Goal: Task Accomplishment & Management: Manage account settings

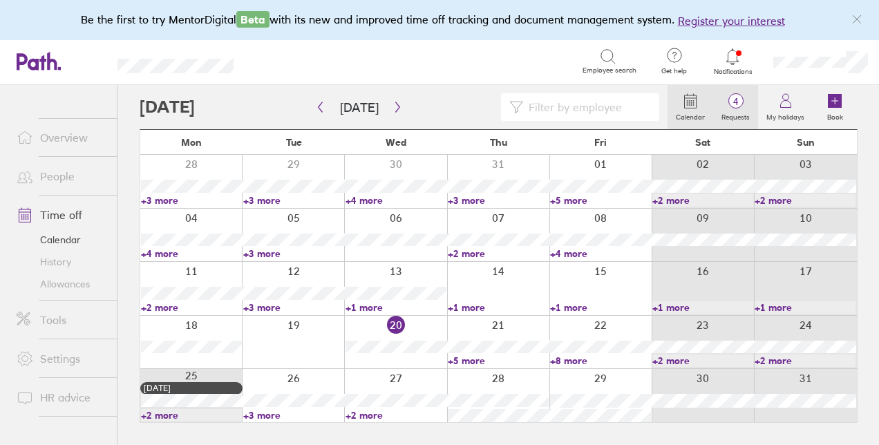
click at [727, 97] on span "4" at bounding box center [736, 101] width 45 height 11
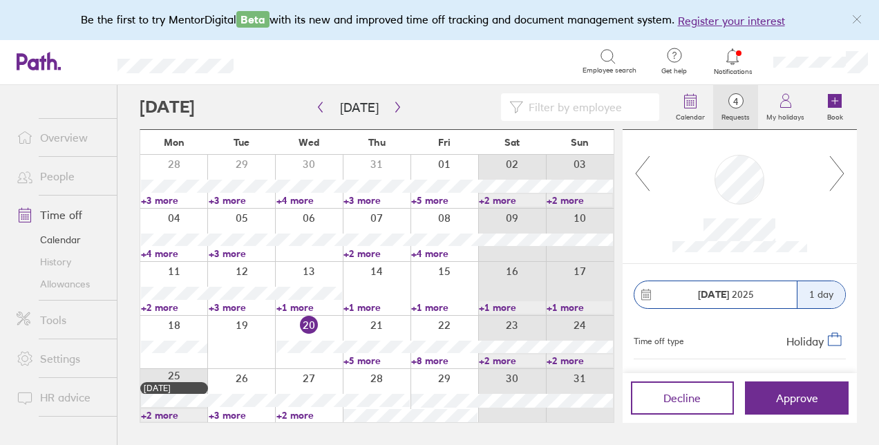
click at [420, 363] on link "+8 more" at bounding box center [444, 361] width 66 height 12
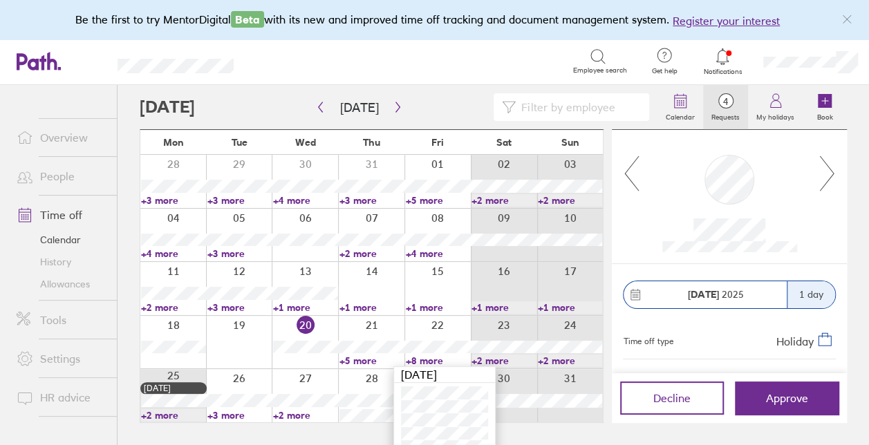
click at [420, 363] on link "+8 more" at bounding box center [437, 361] width 65 height 12
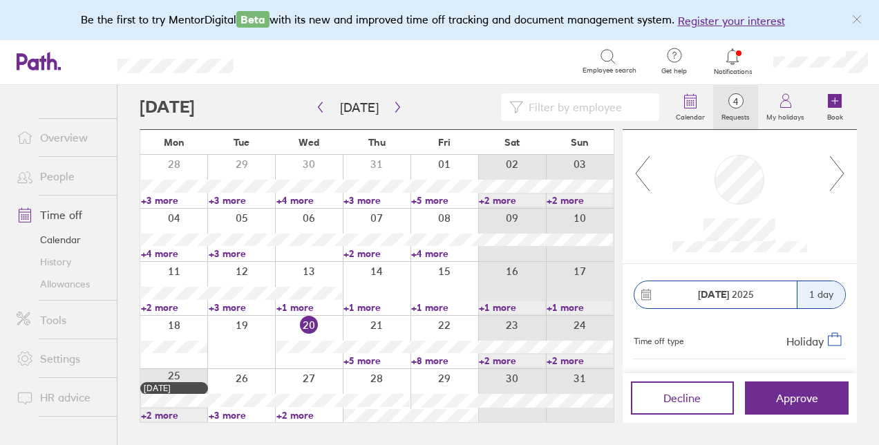
click at [420, 363] on link "+8 more" at bounding box center [444, 361] width 66 height 12
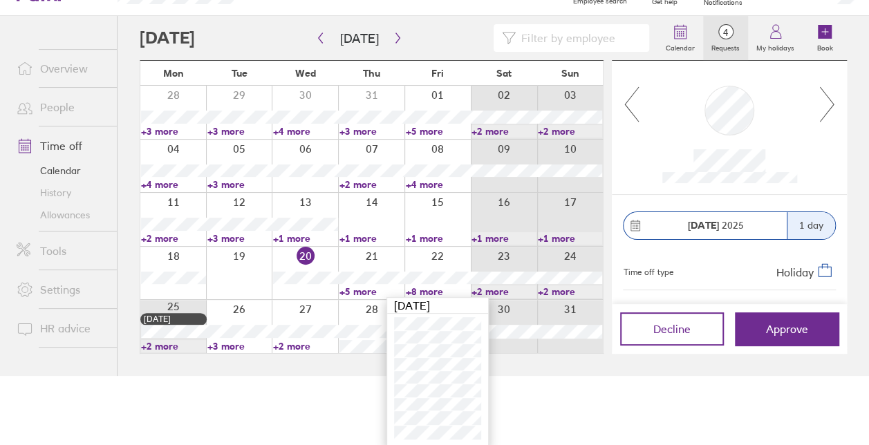
scroll to position [70, 0]
click at [837, 97] on div at bounding box center [729, 126] width 235 height 133
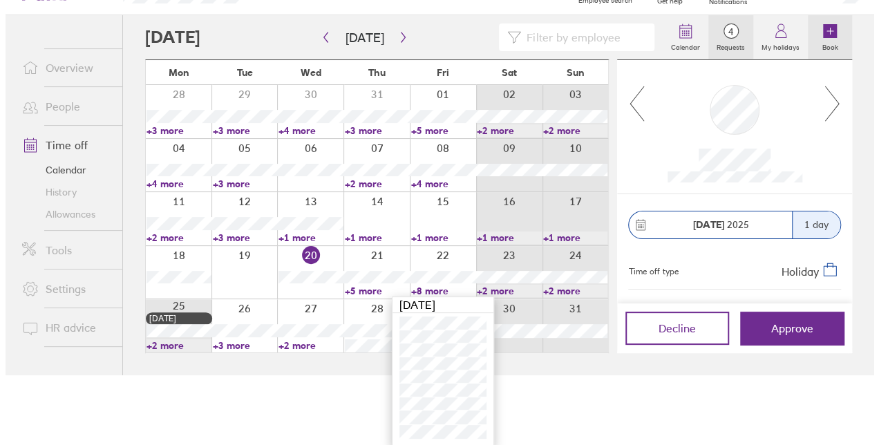
scroll to position [0, 0]
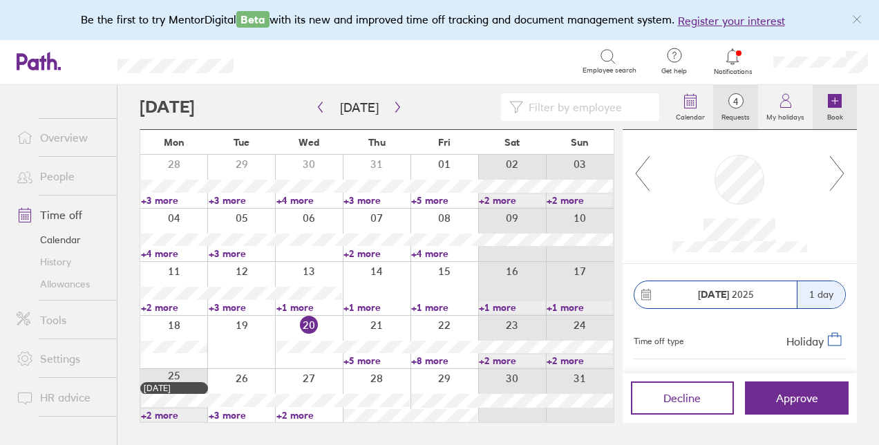
click at [826, 102] on link "Book" at bounding box center [835, 107] width 44 height 44
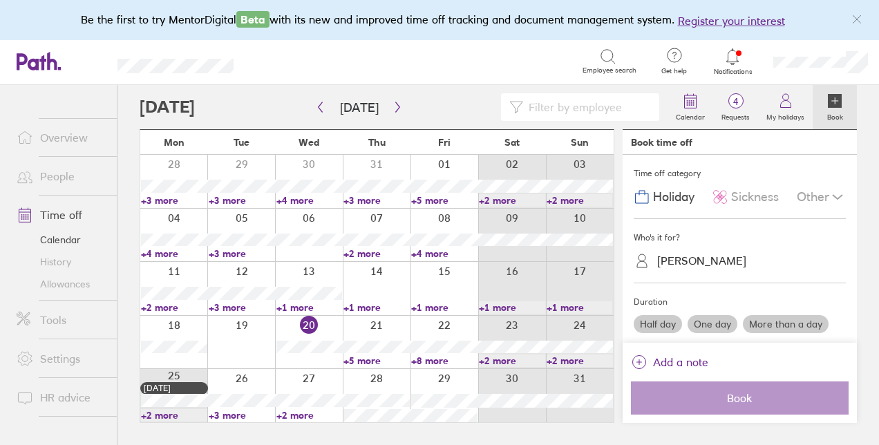
click at [838, 153] on div "Book time off" at bounding box center [740, 142] width 234 height 25
click at [752, 105] on span "4" at bounding box center [736, 101] width 45 height 11
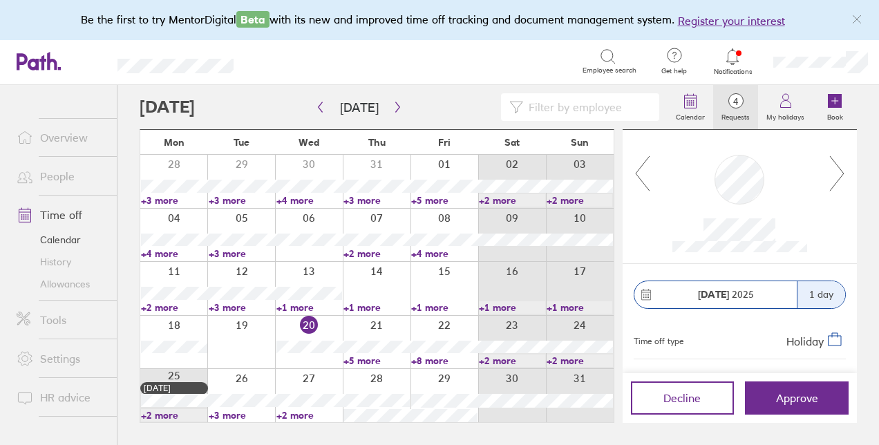
click at [825, 167] on div at bounding box center [740, 196] width 178 height 111
click at [833, 164] on icon at bounding box center [837, 173] width 17 height 37
click at [393, 106] on icon "button" at bounding box center [398, 107] width 10 height 11
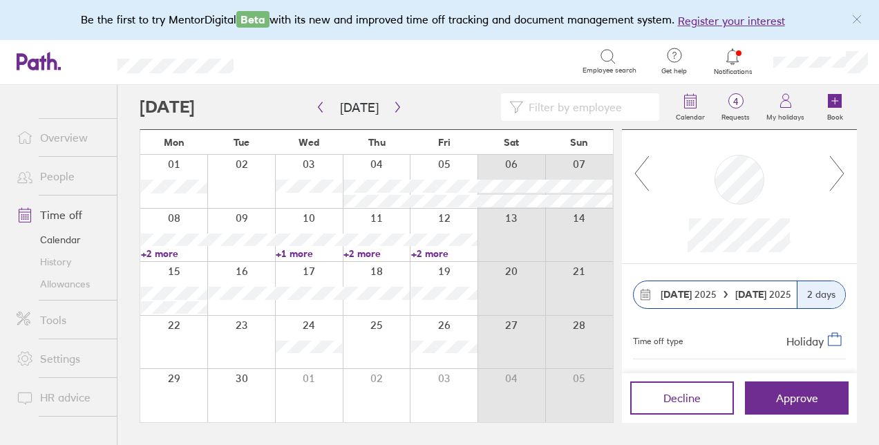
click at [839, 159] on icon at bounding box center [837, 173] width 17 height 37
click at [395, 105] on icon "button" at bounding box center [397, 107] width 4 height 10
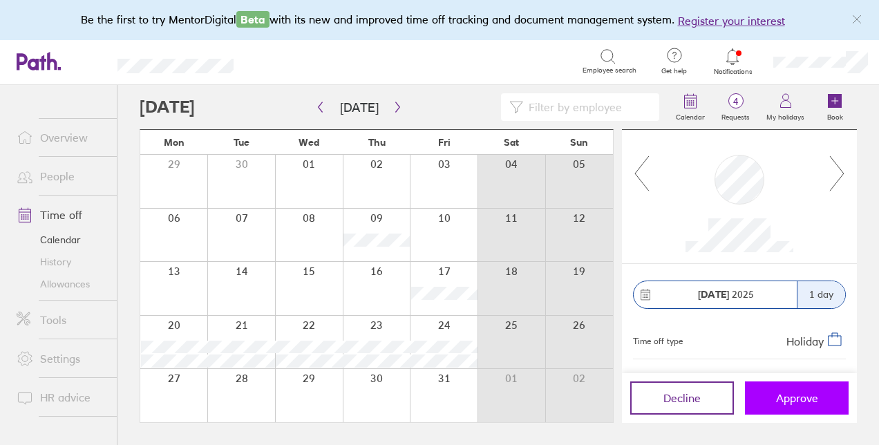
click at [801, 404] on button "Approve" at bounding box center [797, 398] width 104 height 33
